Goal: Information Seeking & Learning: Learn about a topic

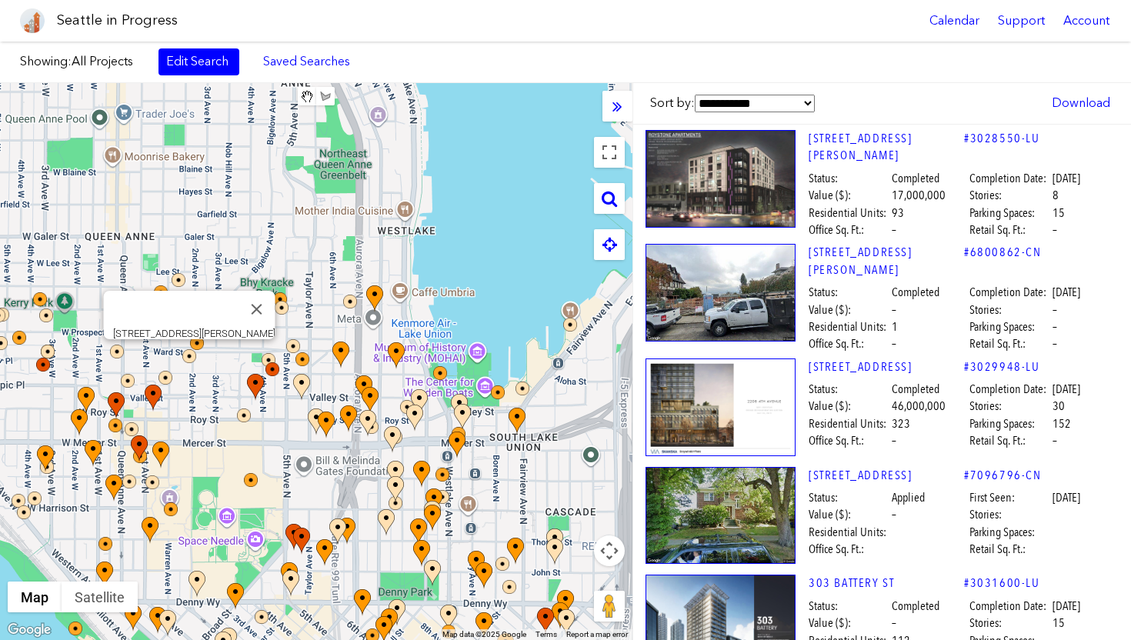
drag, startPoint x: 297, startPoint y: 212, endPoint x: 0, endPoint y: 345, distance: 325.5
click at [0, 337] on div "To navigate, press the arrow keys. [STREET_ADDRESS][PERSON_NAME]" at bounding box center [316, 361] width 632 height 557
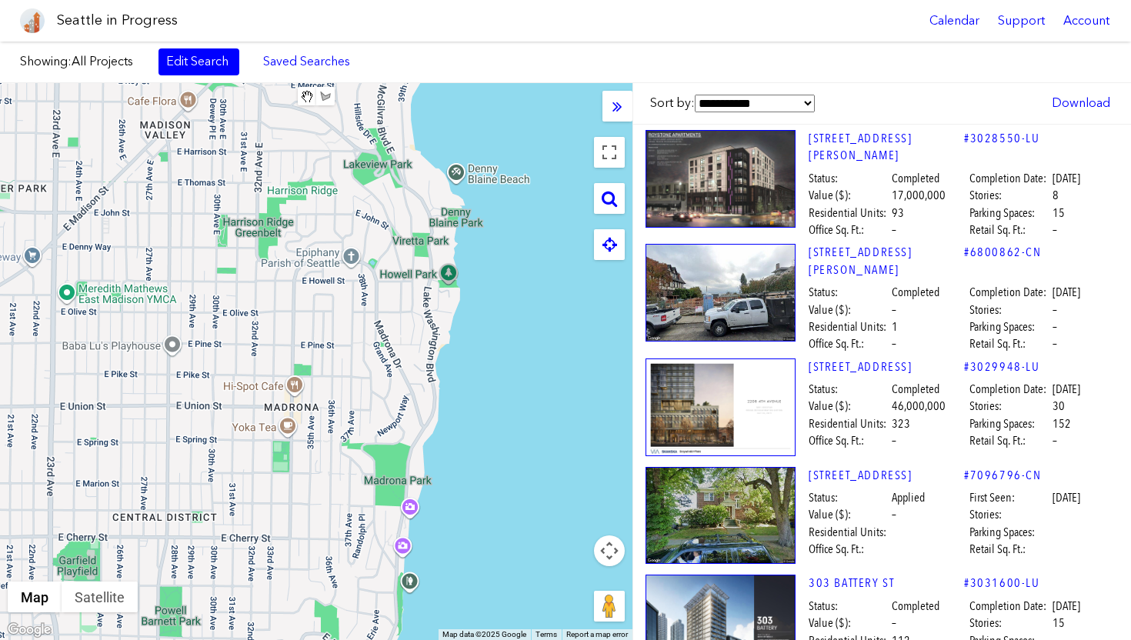
drag, startPoint x: 171, startPoint y: 340, endPoint x: 289, endPoint y: 608, distance: 292.5
click at [289, 608] on div "To navigate, press the arrow keys." at bounding box center [316, 361] width 632 height 557
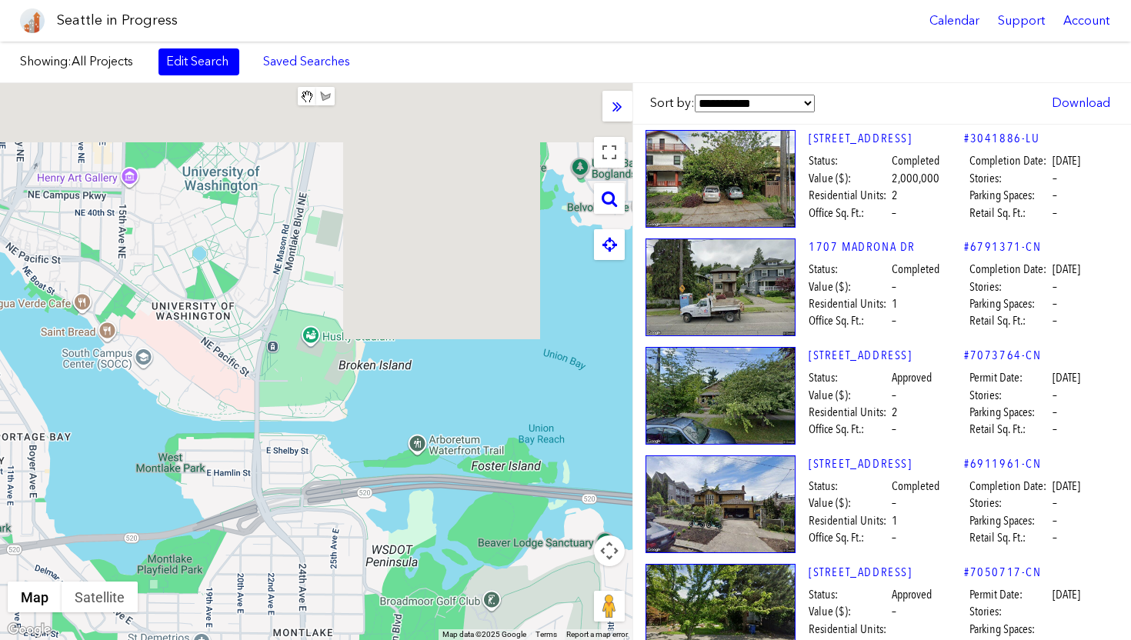
drag, startPoint x: 369, startPoint y: 329, endPoint x: 299, endPoint y: 639, distance: 318.5
click at [299, 639] on div "To navigate, press the arrow keys." at bounding box center [316, 361] width 632 height 557
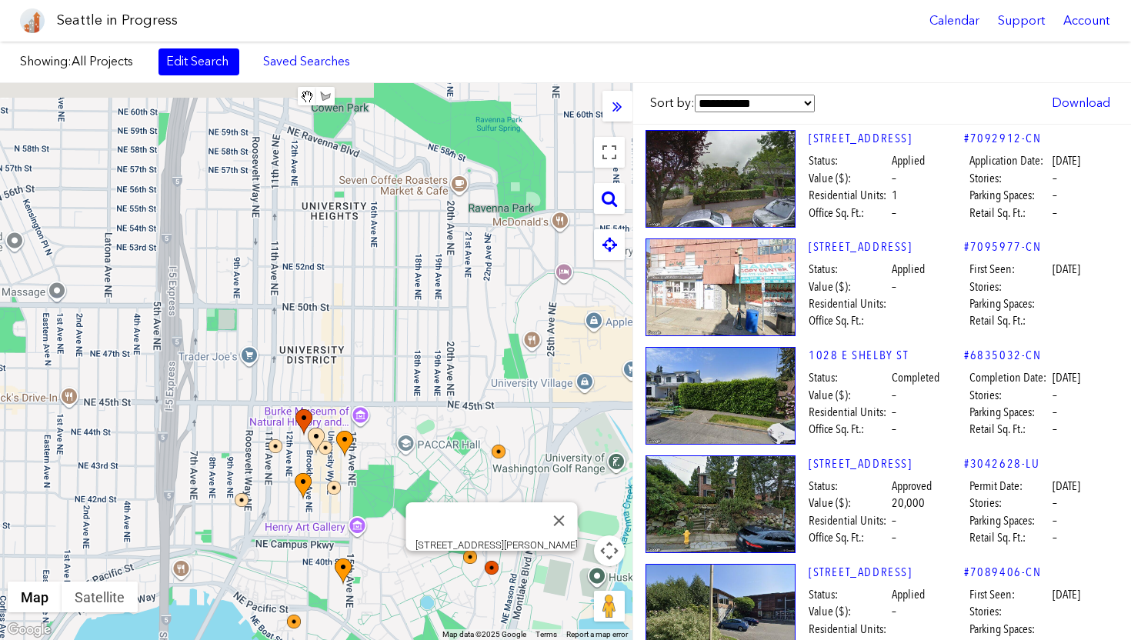
drag, startPoint x: 261, startPoint y: 212, endPoint x: 491, endPoint y: 567, distance: 422.8
click at [491, 567] on div "To navigate, press the arrow keys. [STREET_ADDRESS][PERSON_NAME]" at bounding box center [316, 361] width 632 height 557
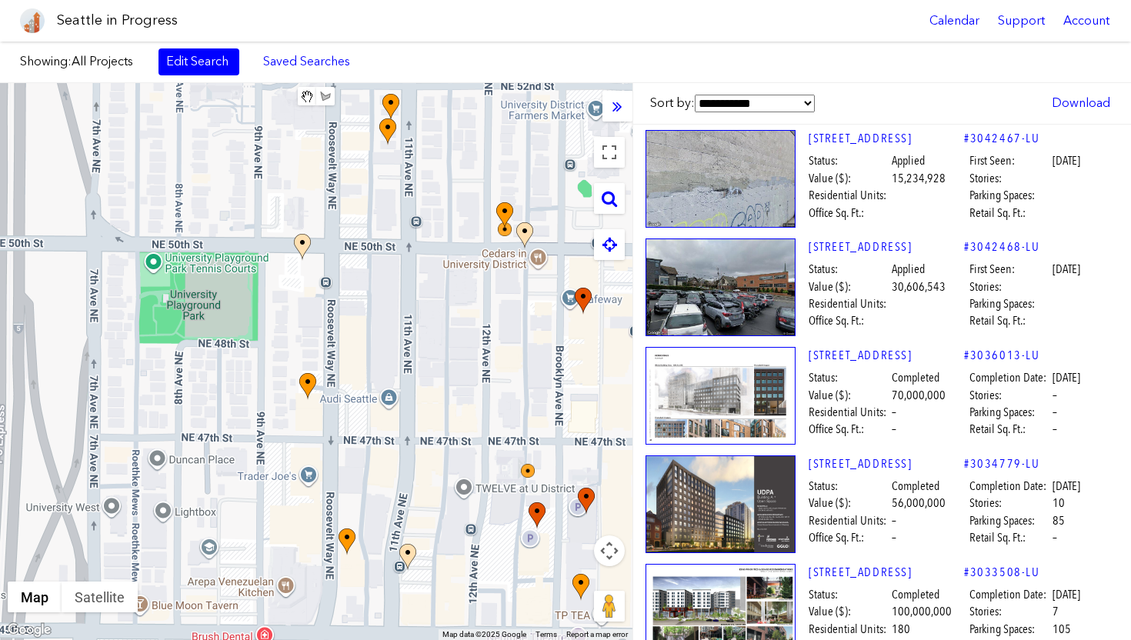
drag, startPoint x: 81, startPoint y: 247, endPoint x: 361, endPoint y: 218, distance: 281.6
click at [361, 218] on div "To navigate, press the arrow keys. [STREET_ADDRESS]" at bounding box center [316, 361] width 632 height 557
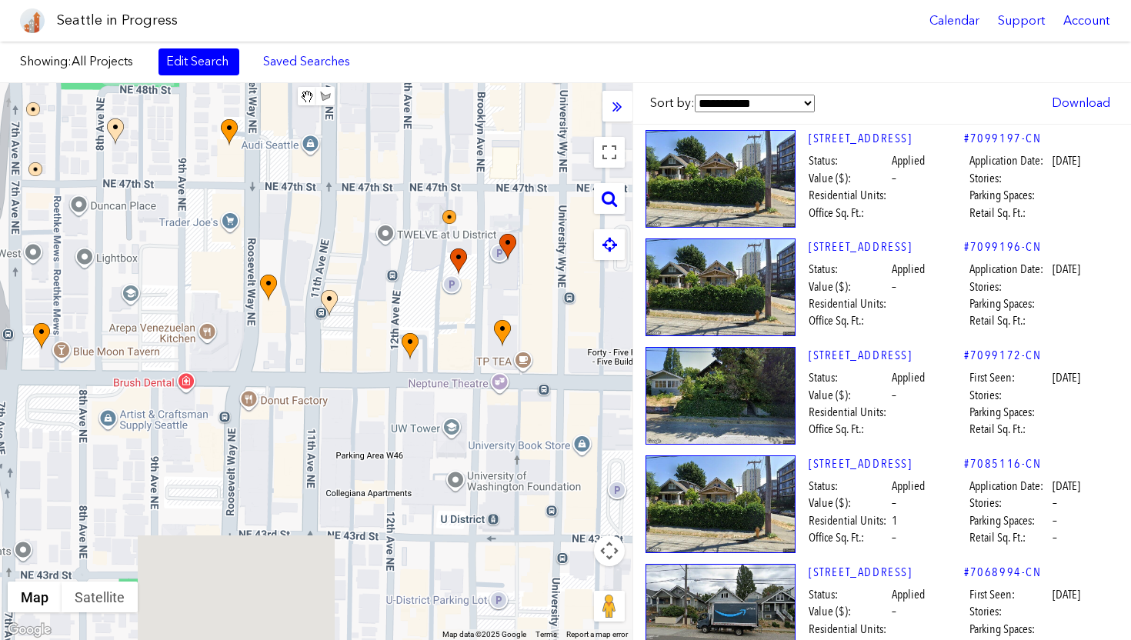
drag, startPoint x: 216, startPoint y: 339, endPoint x: 138, endPoint y: 94, distance: 256.7
click at [138, 94] on div "To navigate, press the arrow keys." at bounding box center [316, 361] width 632 height 557
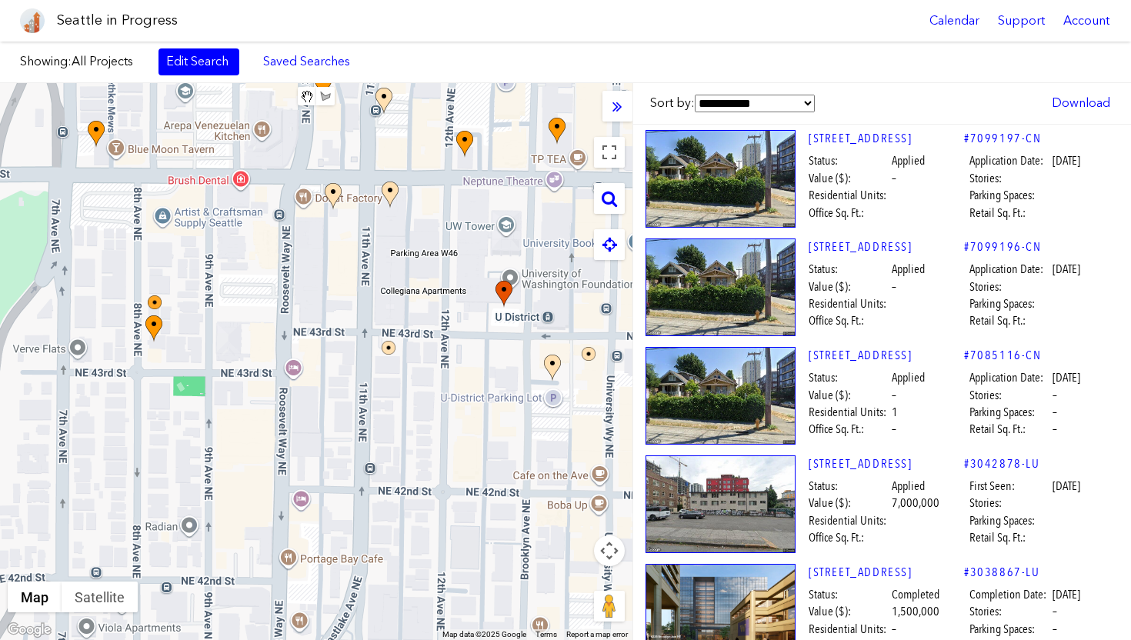
drag, startPoint x: 137, startPoint y: 263, endPoint x: 195, endPoint y: 91, distance: 182.0
click at [195, 91] on div "To navigate, press the arrow keys." at bounding box center [316, 361] width 632 height 557
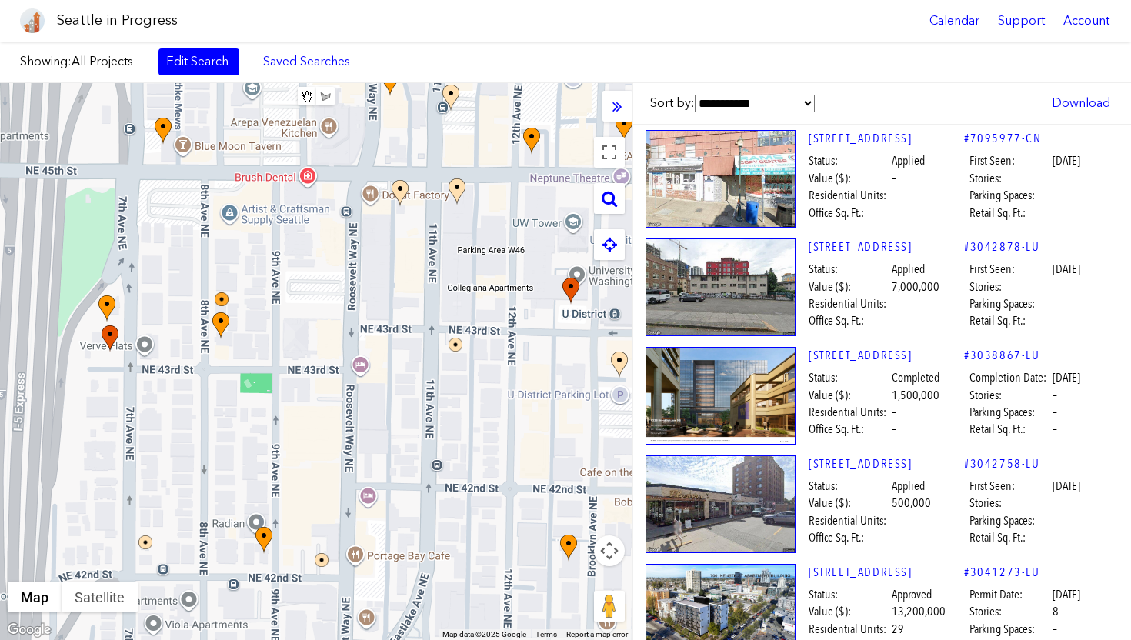
drag, startPoint x: 125, startPoint y: 244, endPoint x: 195, endPoint y: 241, distance: 70.1
click at [195, 241] on div "To navigate, press the arrow keys." at bounding box center [316, 361] width 632 height 557
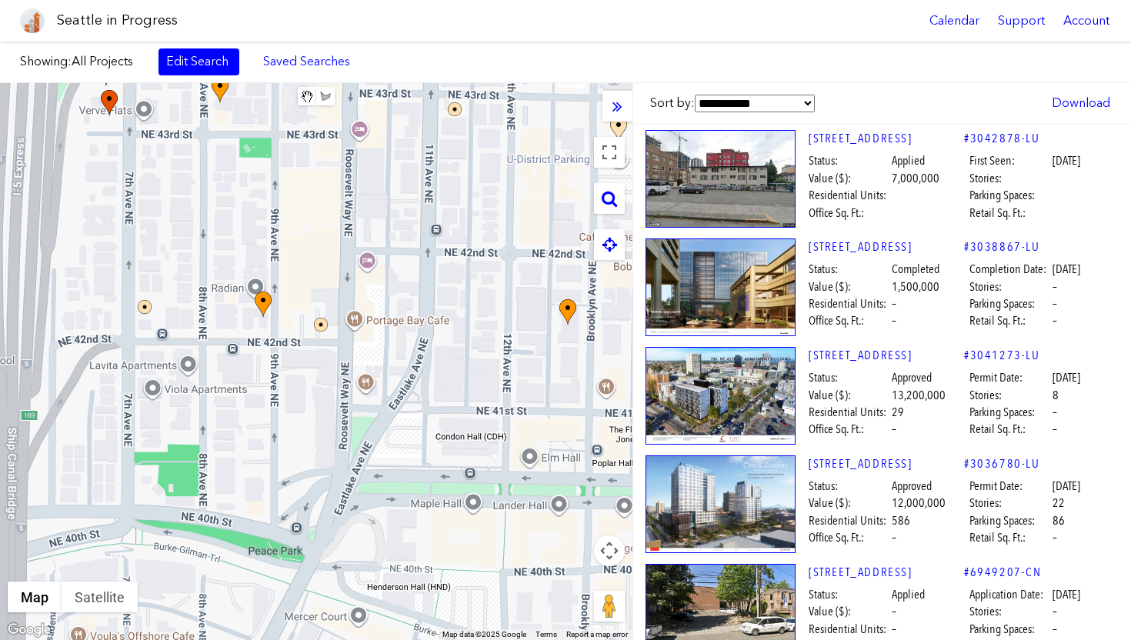
drag, startPoint x: 189, startPoint y: 476, endPoint x: 193, endPoint y: 174, distance: 301.6
click at [193, 174] on div "To navigate, press the arrow keys." at bounding box center [316, 361] width 632 height 557
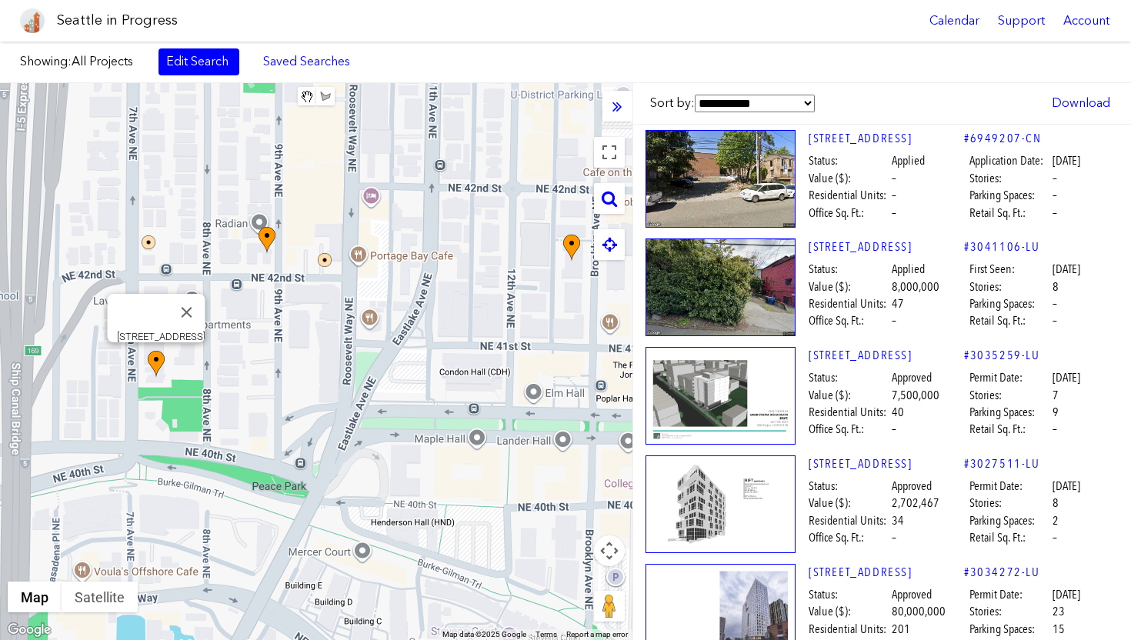
click at [155, 362] on img at bounding box center [156, 364] width 17 height 27
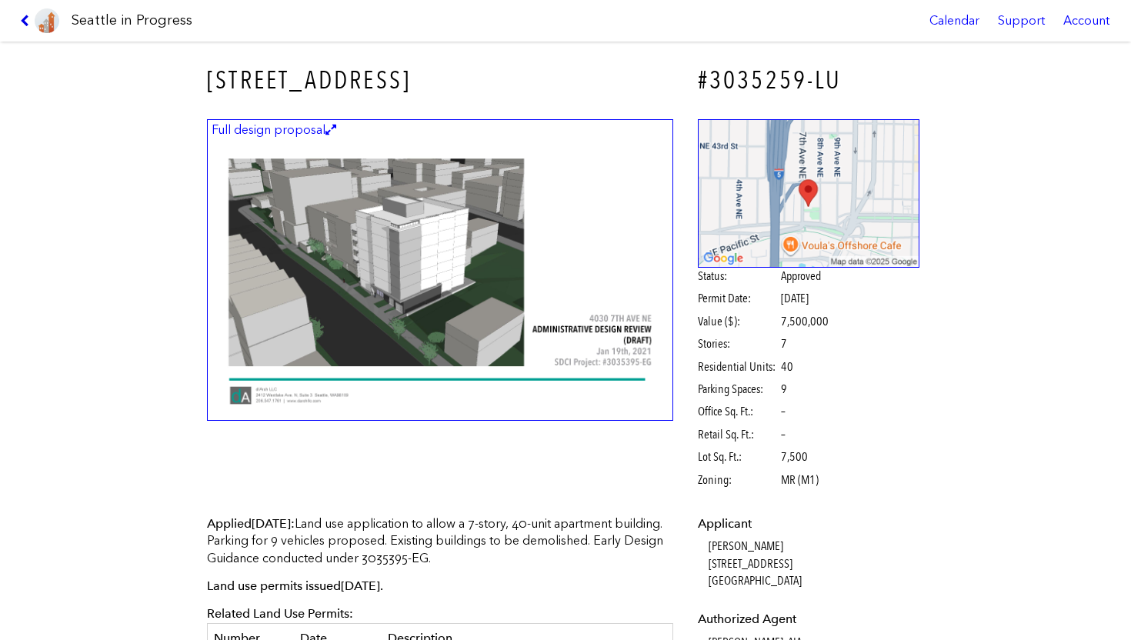
click at [24, 21] on icon at bounding box center [27, 21] width 15 height 12
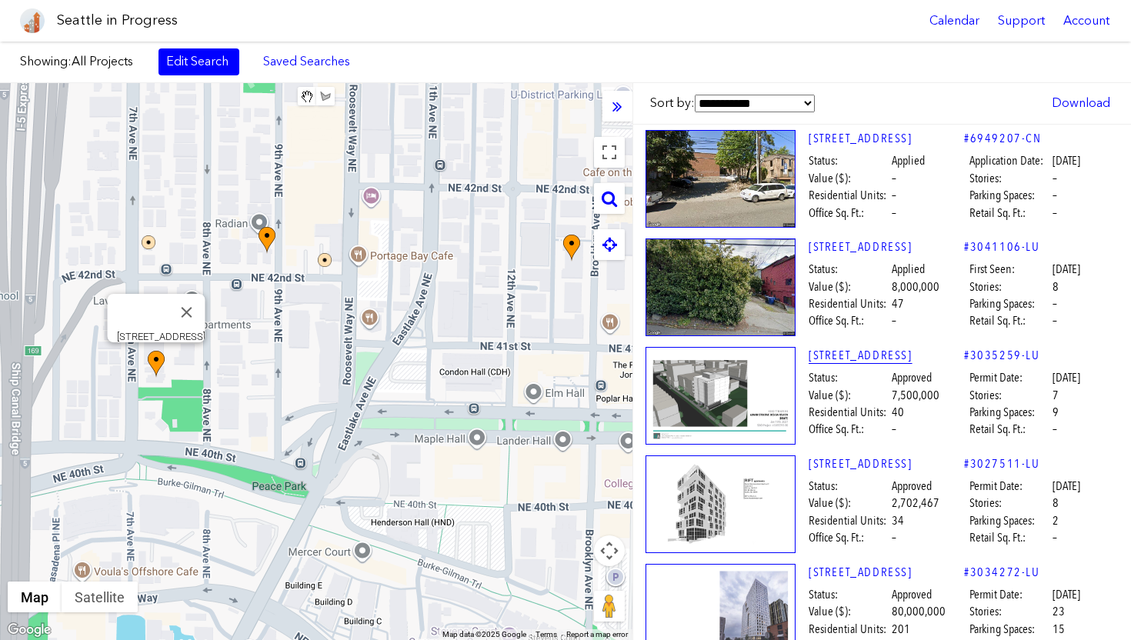
click at [834, 359] on link "[STREET_ADDRESS]" at bounding box center [886, 355] width 155 height 17
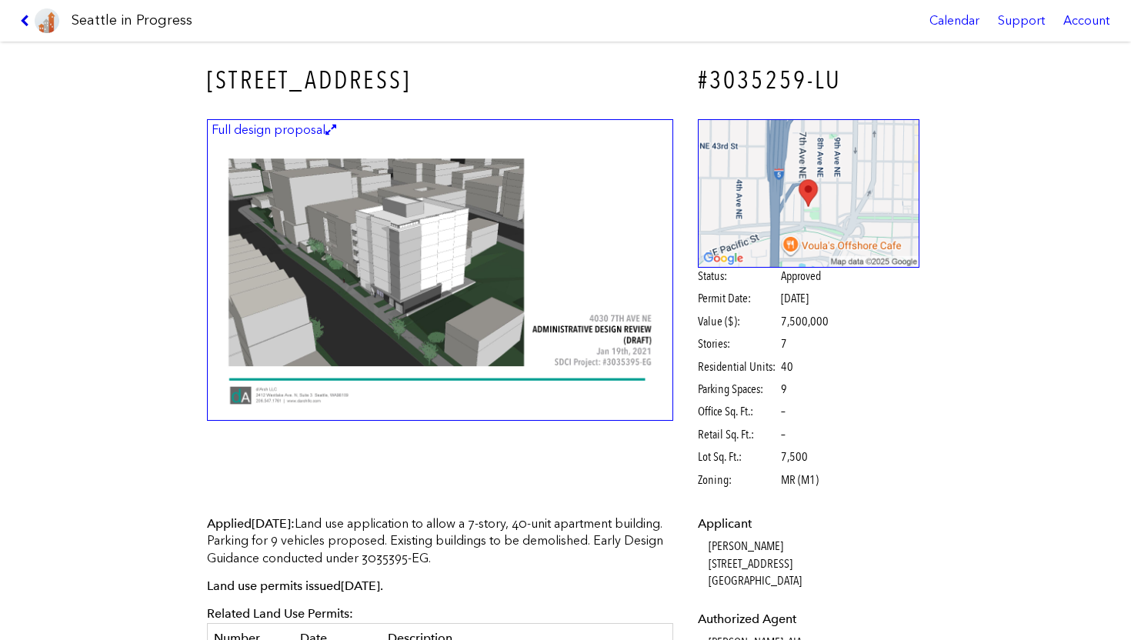
click at [23, 25] on icon at bounding box center [27, 21] width 15 height 12
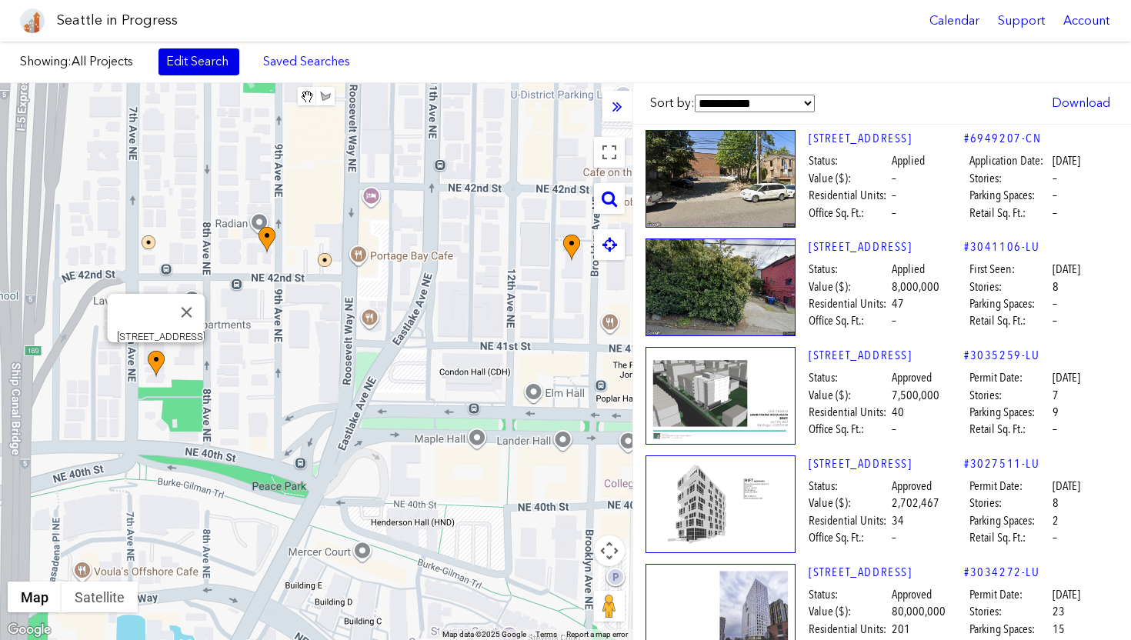
click at [188, 60] on link "Edit Search" at bounding box center [199, 61] width 81 height 26
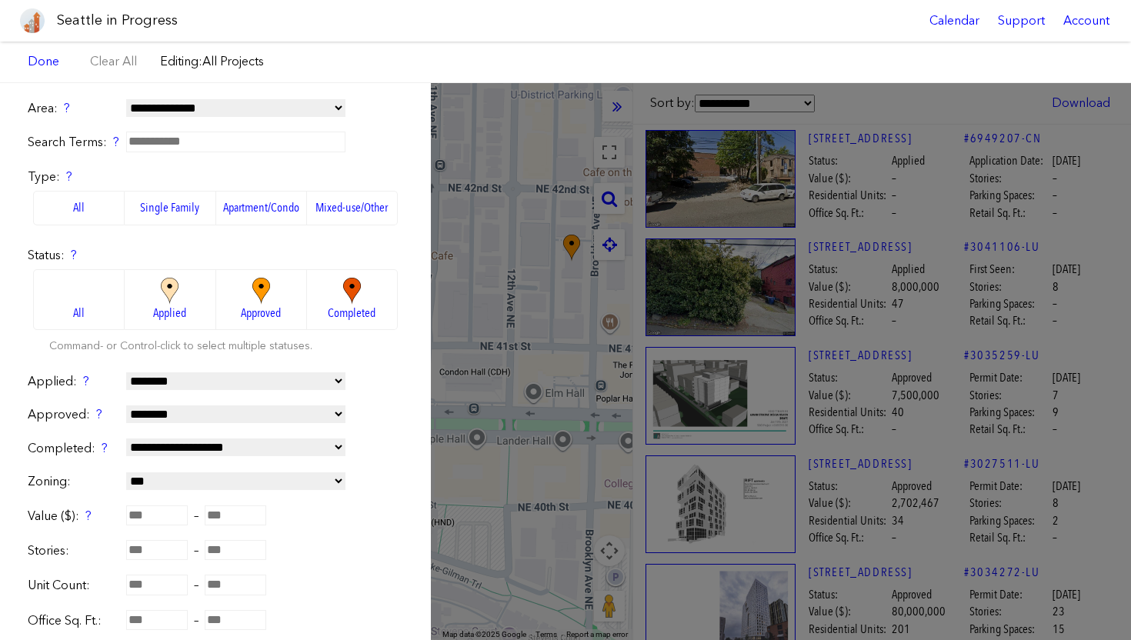
click at [449, 286] on div "**********" at bounding box center [565, 361] width 1131 height 557
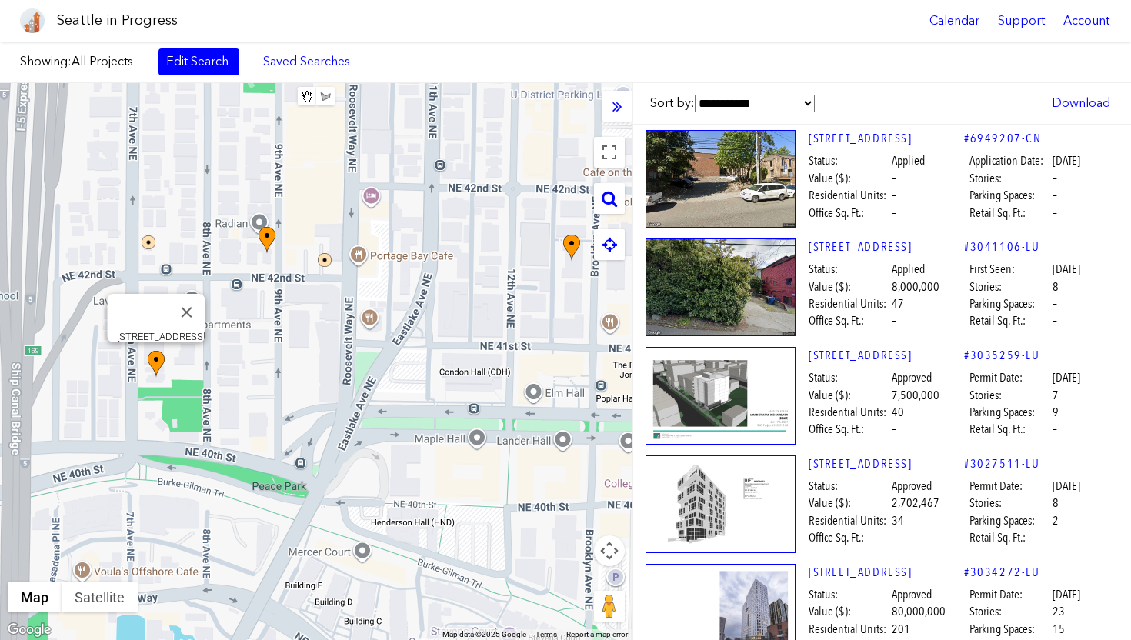
click at [158, 362] on img at bounding box center [156, 364] width 17 height 27
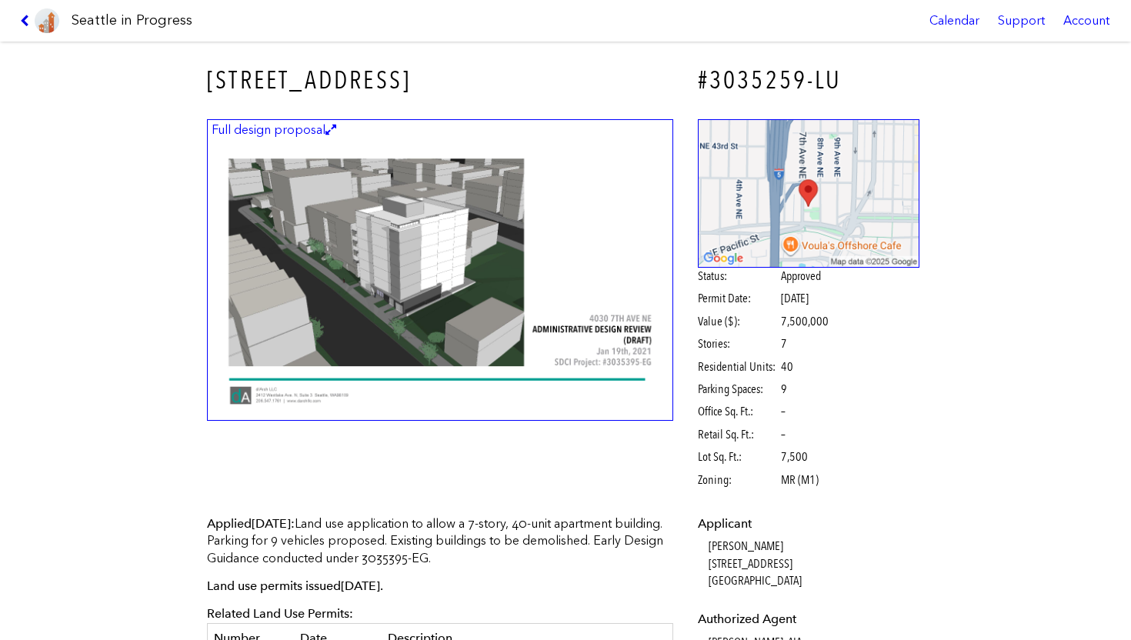
click at [25, 21] on icon at bounding box center [27, 21] width 15 height 12
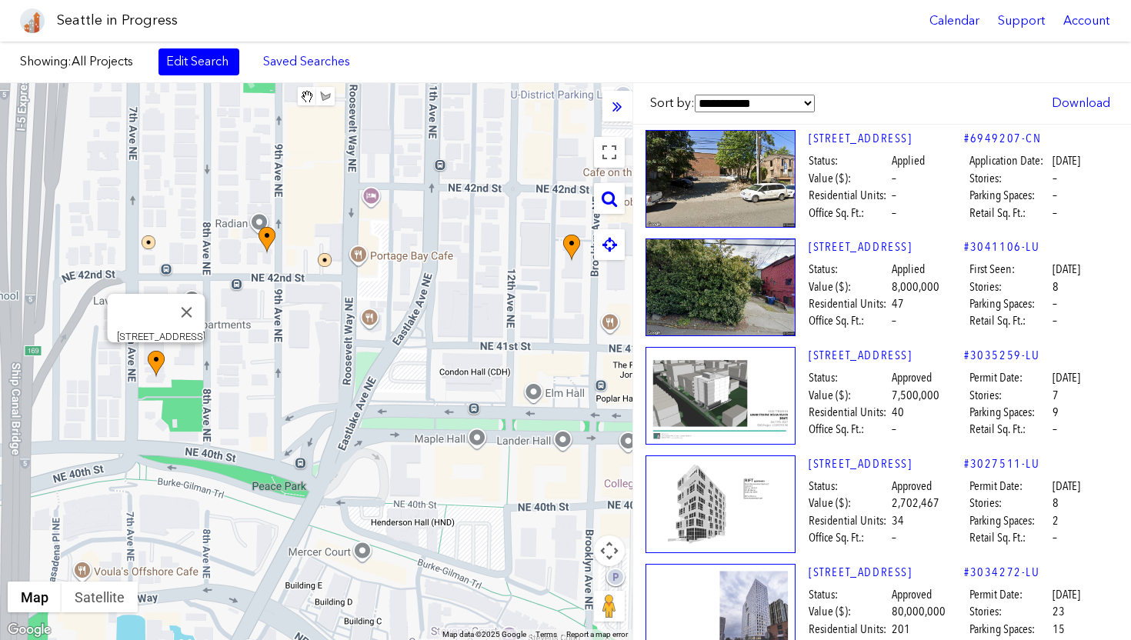
scroll to position [38, 0]
